Goal: Register for event/course

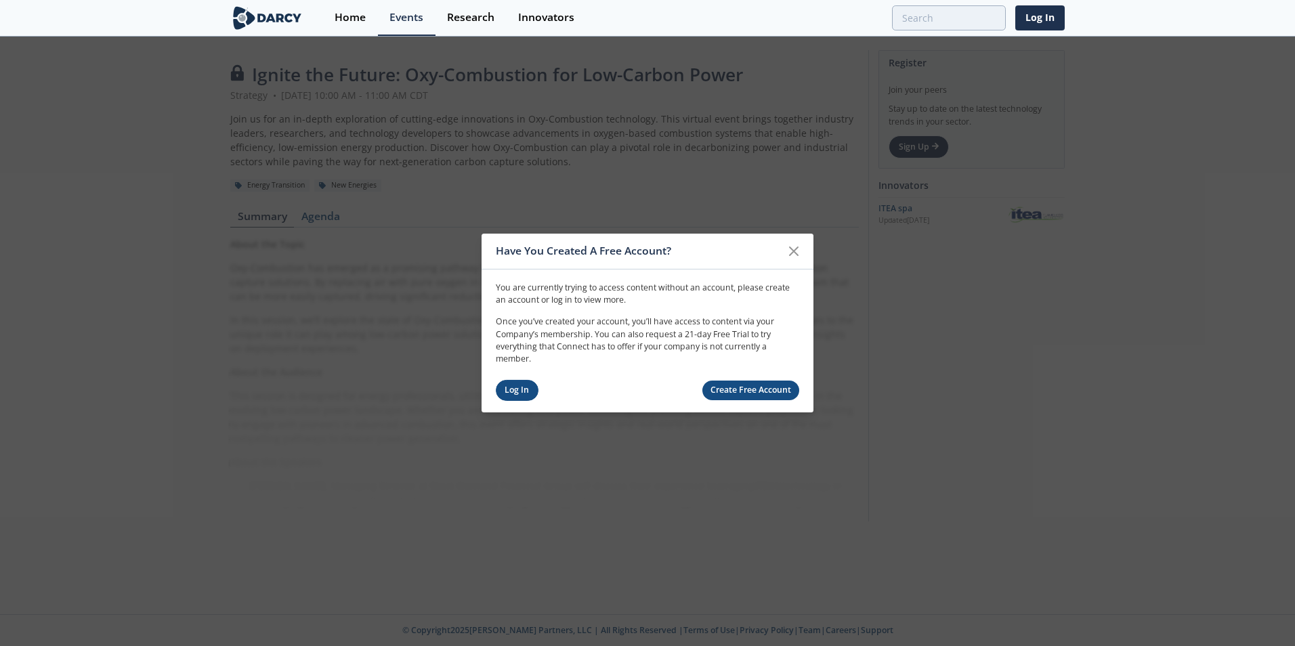
click at [516, 392] on link "Log In" at bounding box center [517, 390] width 43 height 21
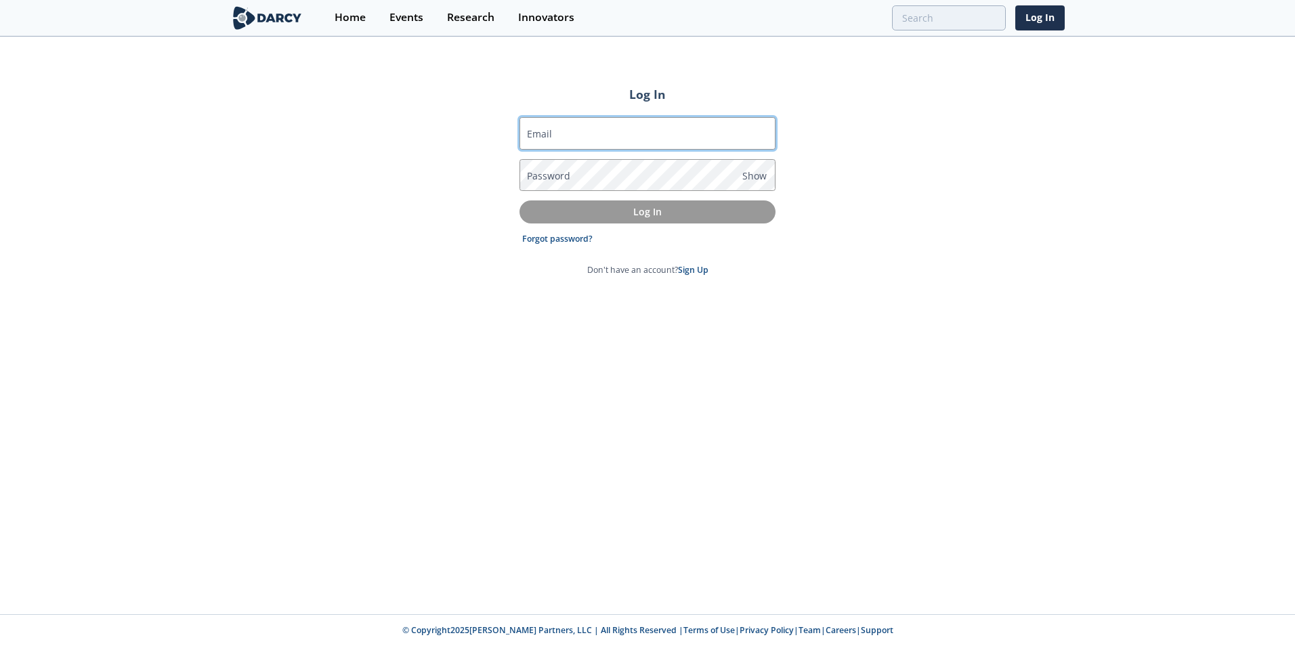
click at [584, 140] on input "Email" at bounding box center [647, 133] width 256 height 33
type input "[PERSON_NAME][EMAIL_ADDRESS][PERSON_NAME][DOMAIN_NAME]"
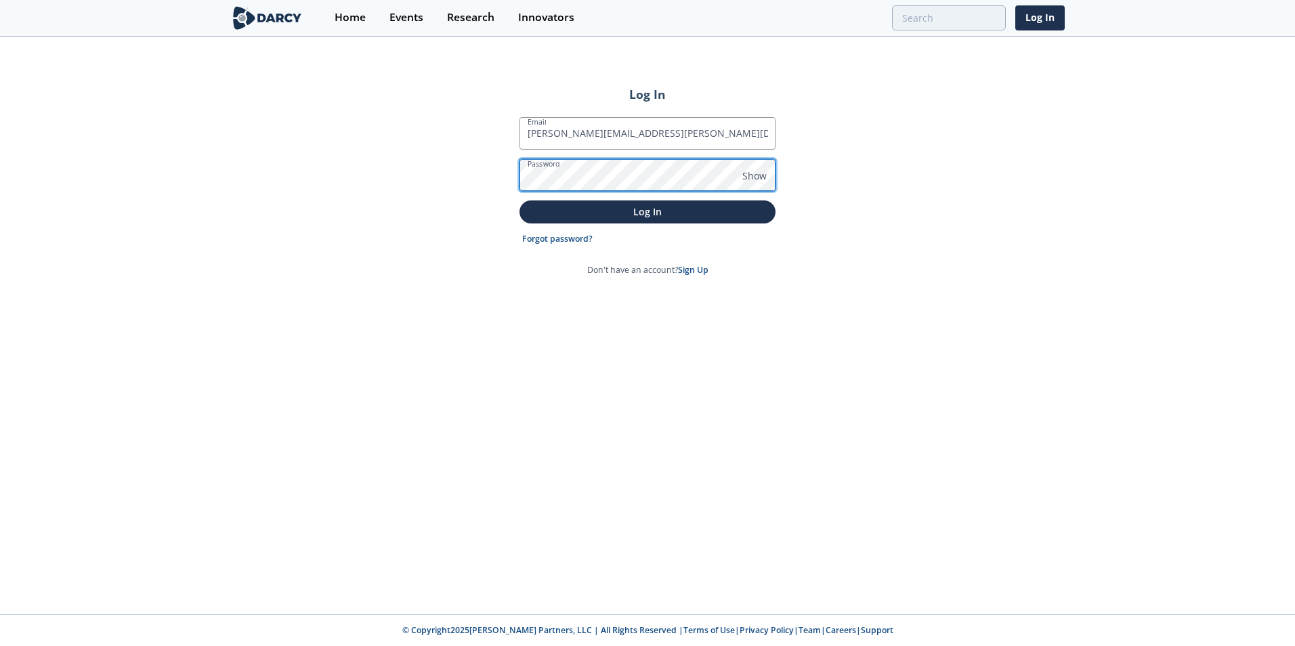
click at [519, 200] on button "Log In" at bounding box center [647, 211] width 256 height 22
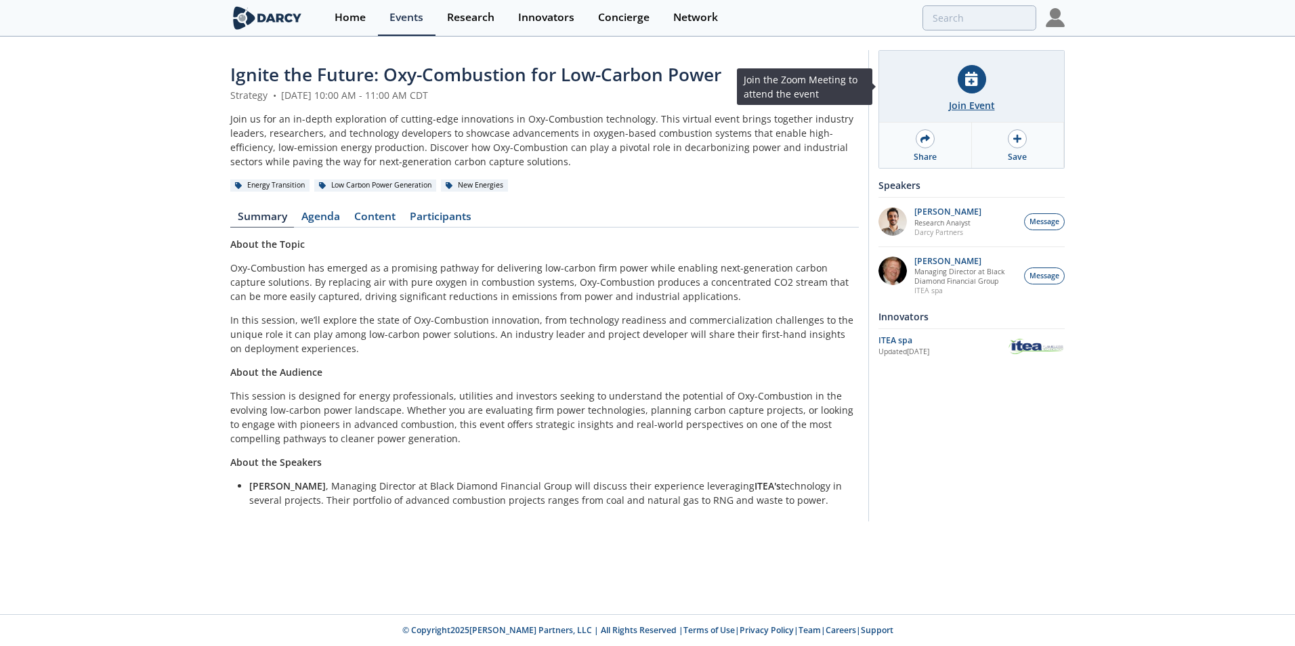
click at [958, 87] on div "Join Event" at bounding box center [971, 87] width 185 height 72
